Goal: Contribute content: Add original content to the website for others to see

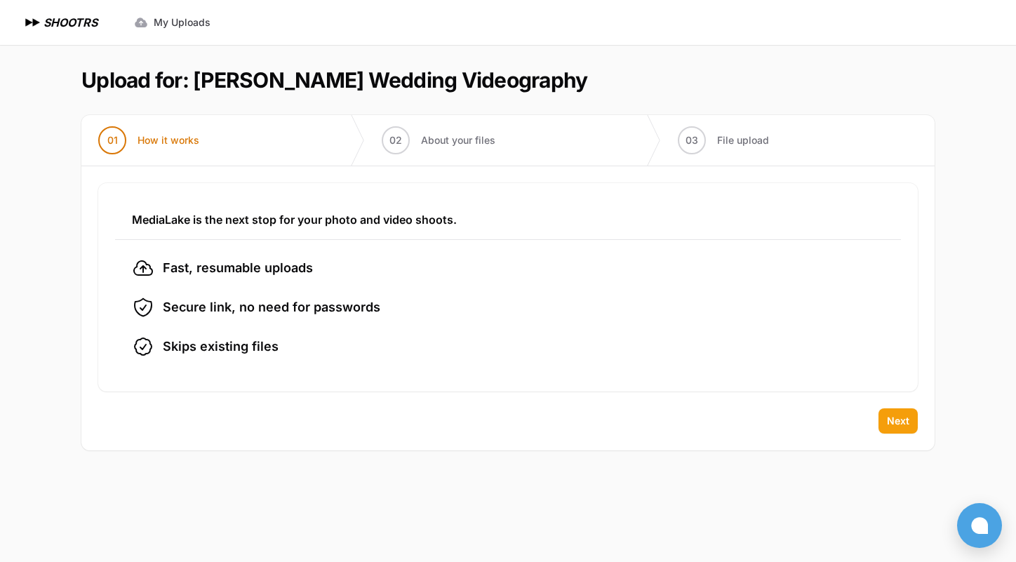
click at [890, 419] on span "Next" at bounding box center [898, 421] width 22 height 14
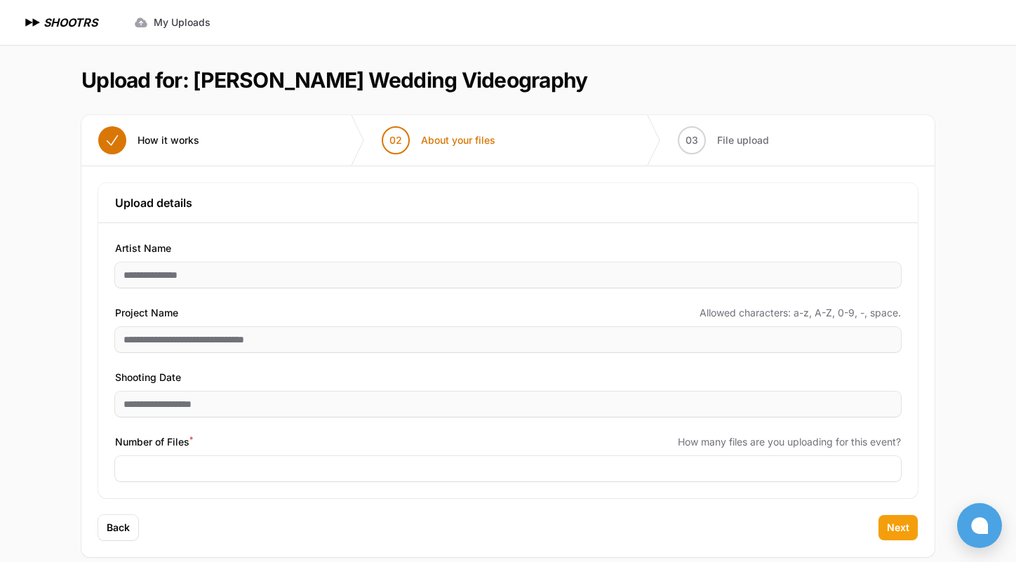
scroll to position [18, 0]
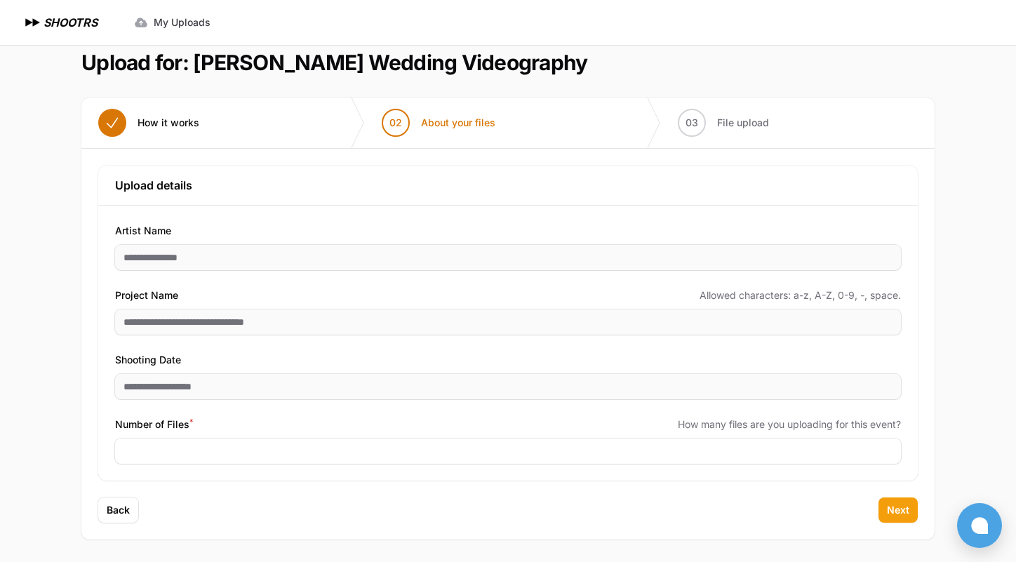
click at [894, 518] on button "Next" at bounding box center [897, 509] width 39 height 25
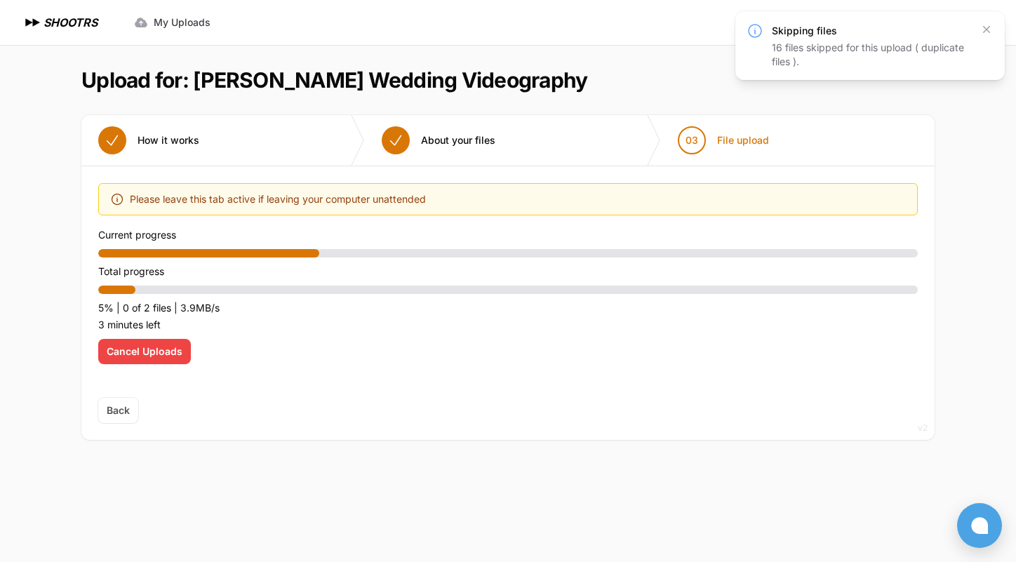
click at [156, 352] on span "Cancel Uploads" at bounding box center [145, 351] width 76 height 14
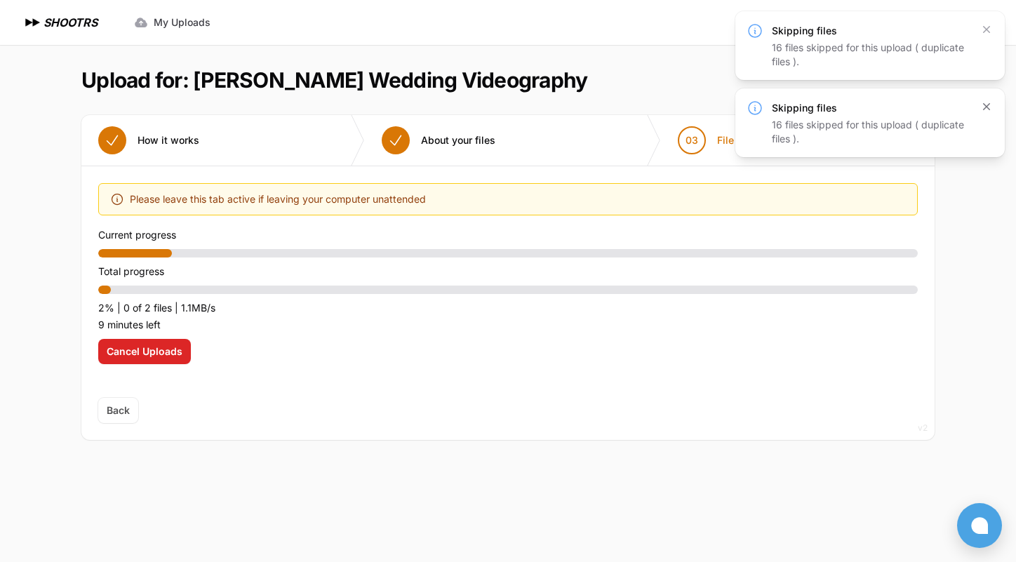
click at [985, 109] on icon "button" at bounding box center [986, 107] width 14 height 14
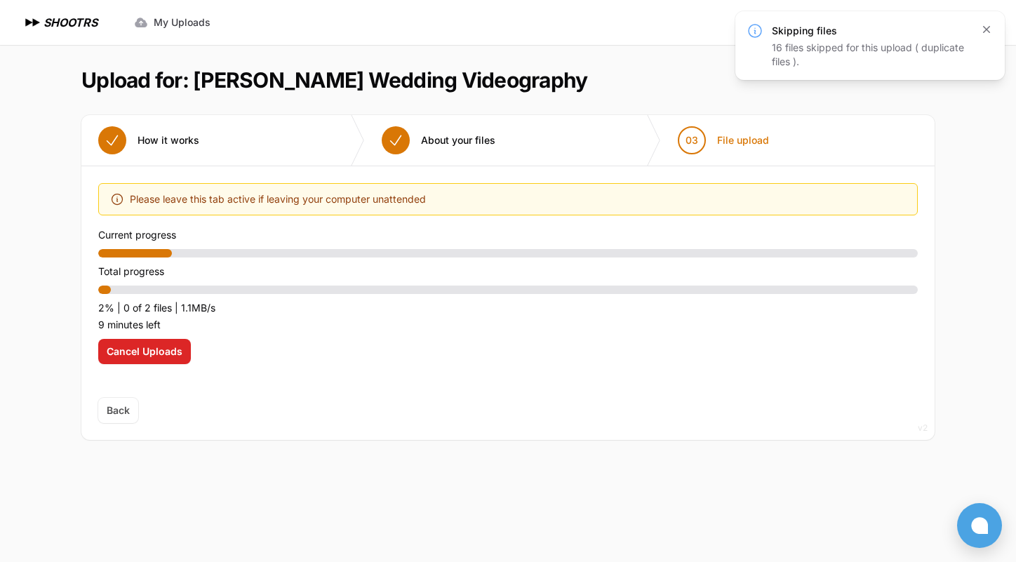
click at [983, 32] on icon "button" at bounding box center [986, 29] width 14 height 14
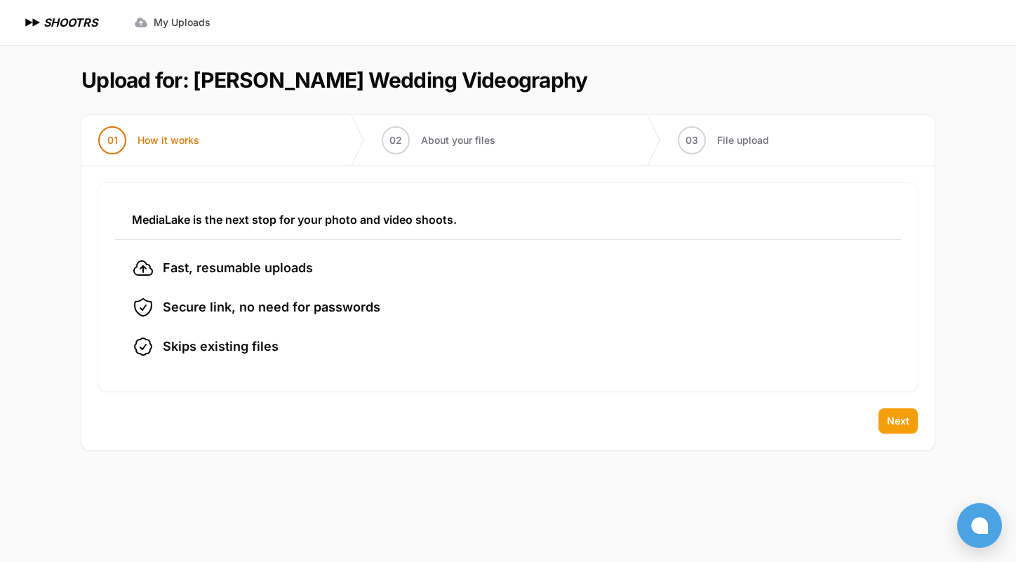
click at [903, 417] on span "Next" at bounding box center [898, 421] width 22 height 14
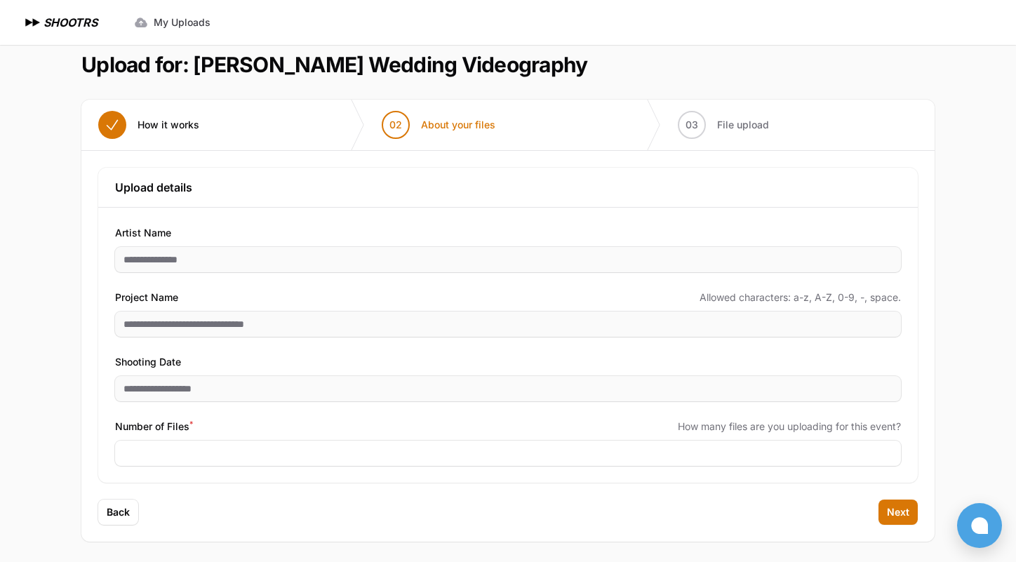
scroll to position [18, 0]
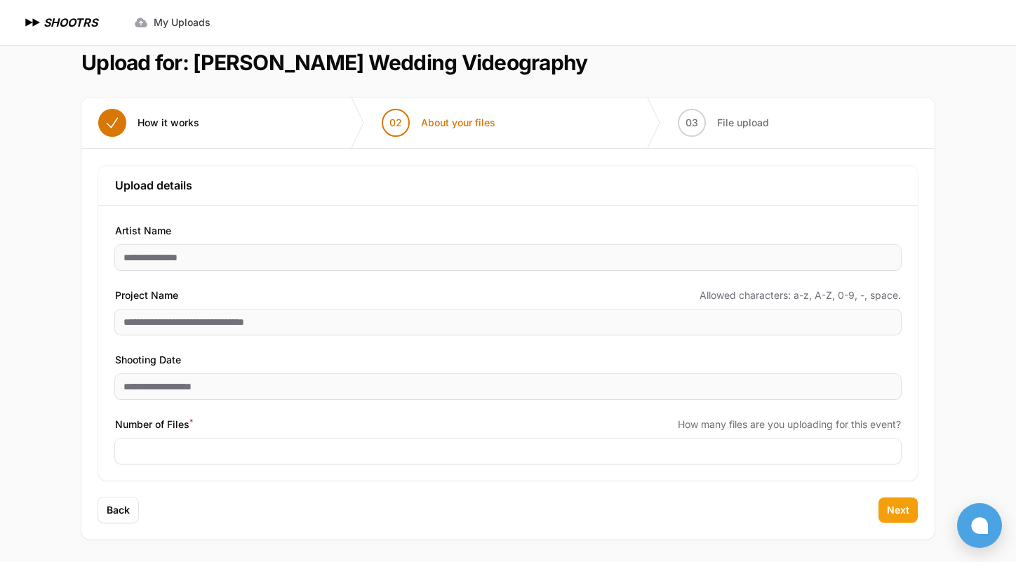
click at [903, 507] on span "Next" at bounding box center [898, 510] width 22 height 14
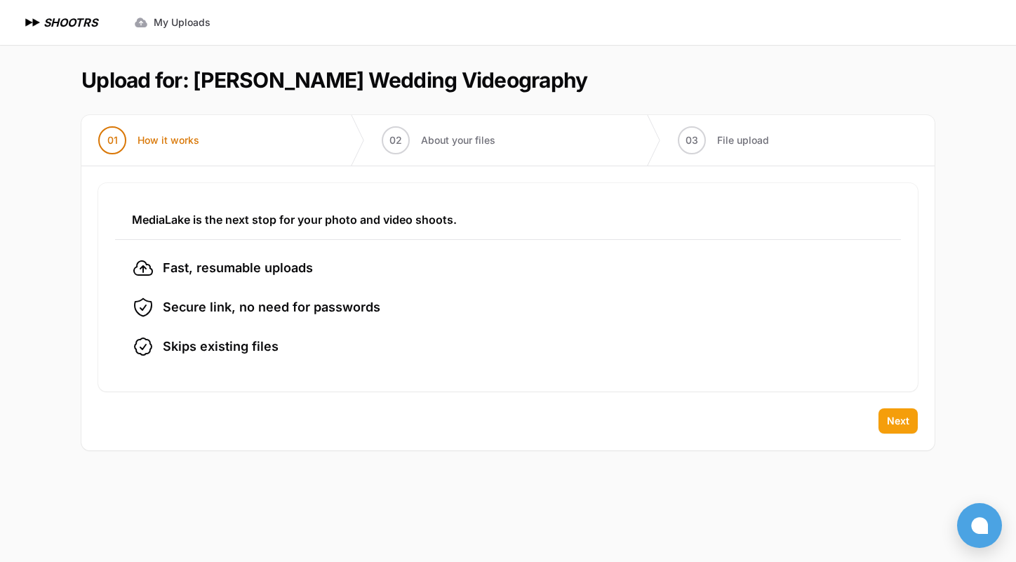
click at [904, 424] on span "Next" at bounding box center [898, 421] width 22 height 14
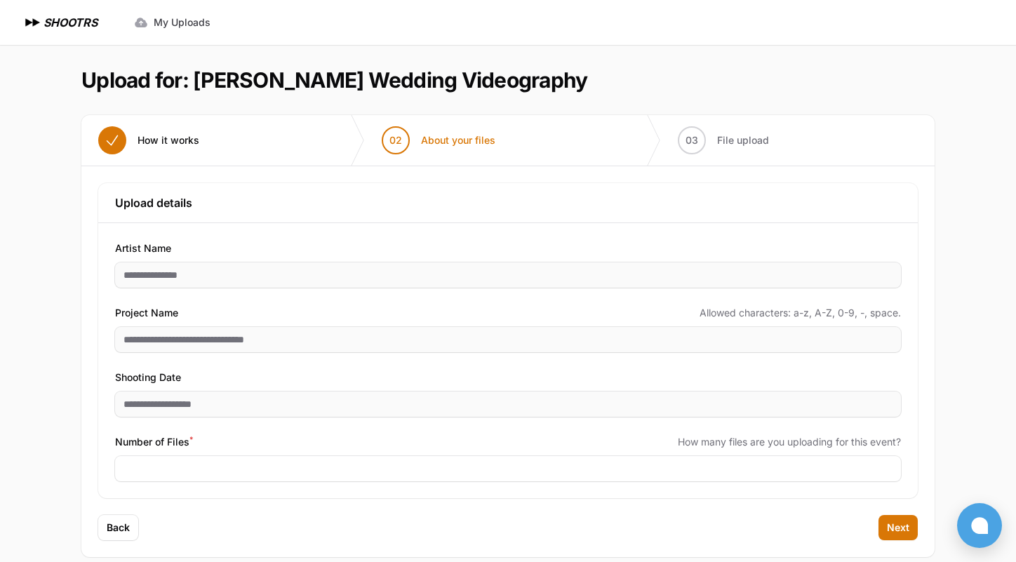
scroll to position [18, 0]
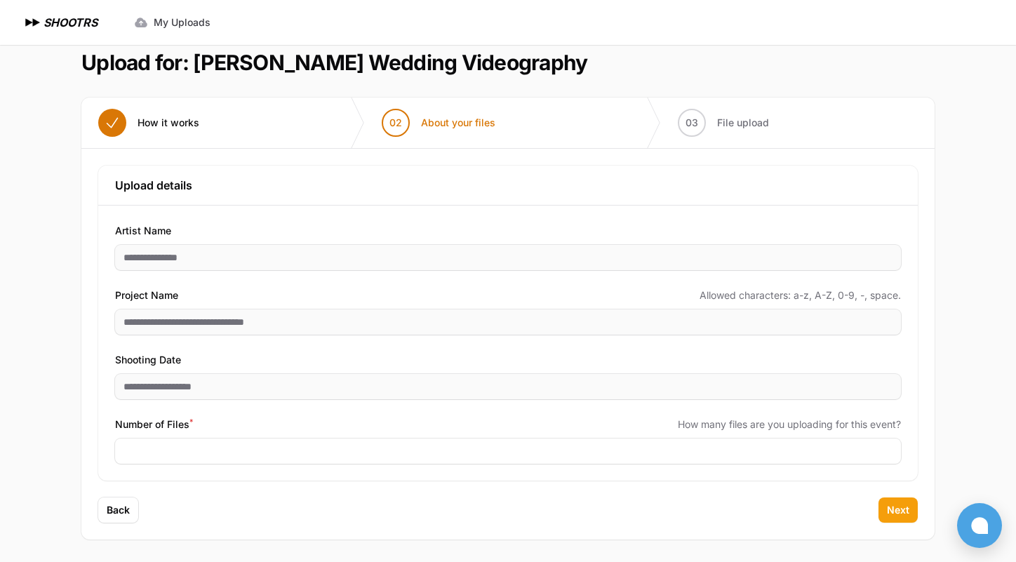
click at [890, 506] on span "Next" at bounding box center [898, 510] width 22 height 14
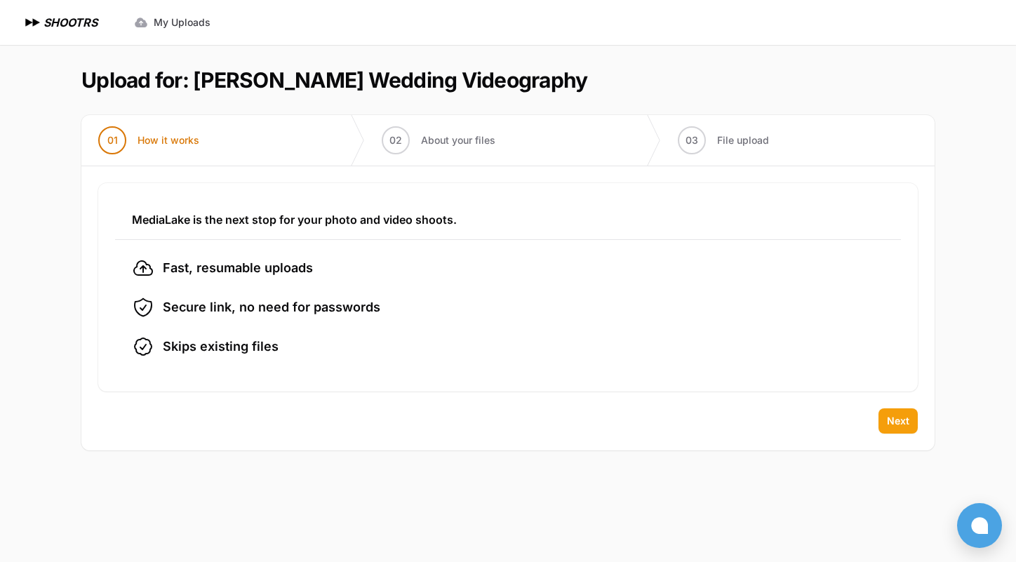
click at [898, 427] on span "Next" at bounding box center [898, 421] width 22 height 14
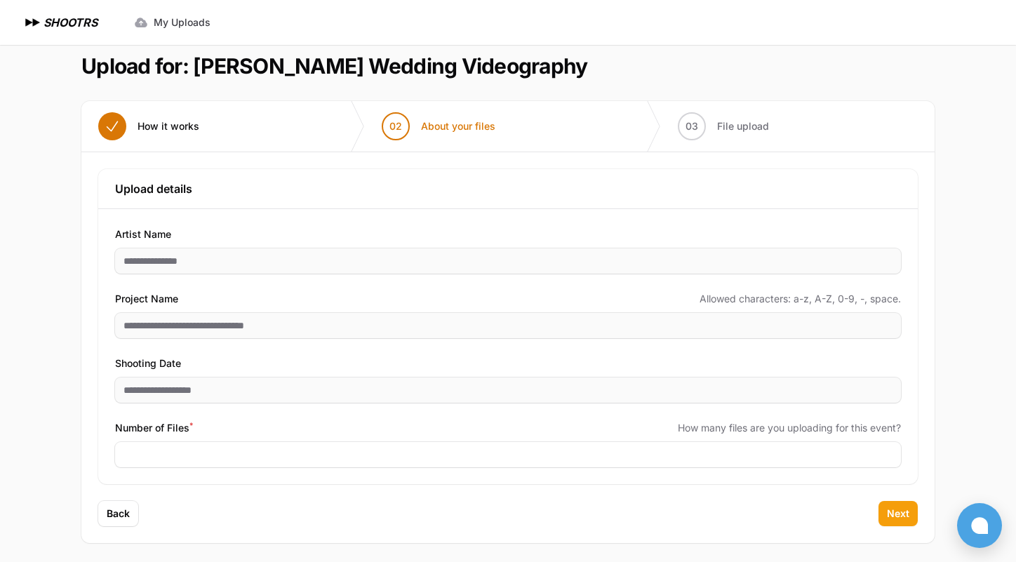
scroll to position [18, 0]
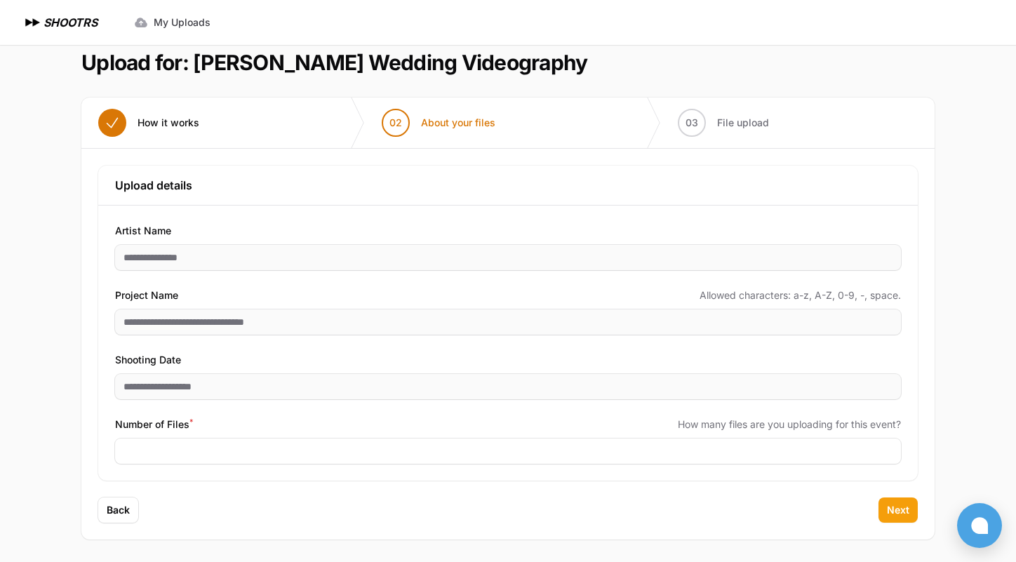
click at [897, 509] on span "Next" at bounding box center [898, 510] width 22 height 14
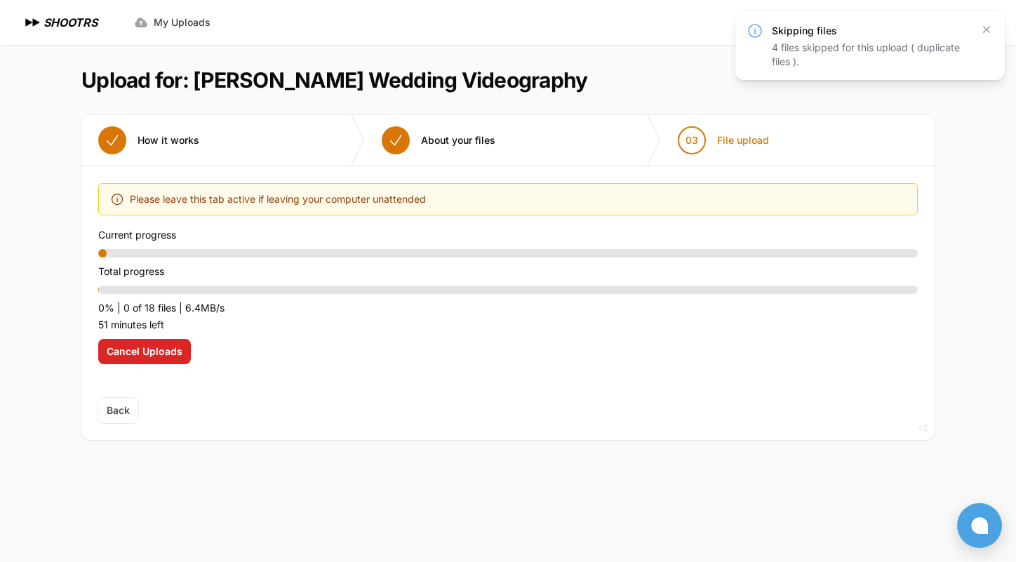
click at [840, 60] on div "4 files skipped for this upload ( duplicate files )." at bounding box center [871, 55] width 199 height 28
click at [747, 26] on icon at bounding box center [755, 30] width 17 height 17
click at [752, 28] on icon at bounding box center [755, 30] width 17 height 17
click at [947, 48] on div "4 files skipped for this upload ( duplicate files )." at bounding box center [871, 55] width 199 height 28
